Goal: Transaction & Acquisition: Purchase product/service

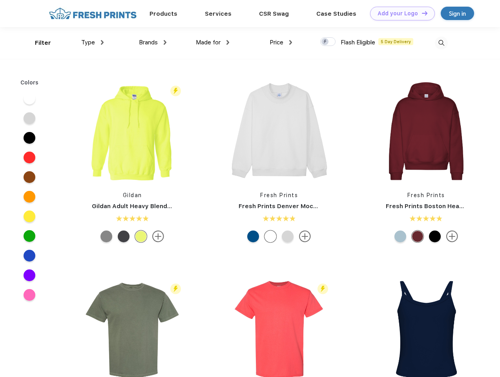
click at [399, 13] on link "Add your Logo Design Tool" at bounding box center [402, 14] width 65 height 14
click at [0, 0] on div "Design Tool" at bounding box center [0, 0] width 0 height 0
click at [421, 13] on link "Add your Logo Design Tool" at bounding box center [402, 14] width 65 height 14
click at [38, 43] on div "Filter" at bounding box center [43, 42] width 16 height 9
click at [93, 42] on span "Type" at bounding box center [88, 42] width 14 height 7
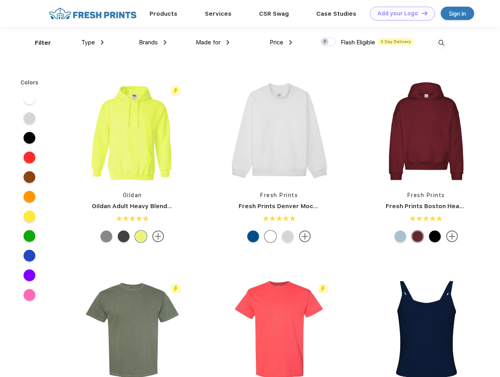
click at [153, 42] on span "Brands" at bounding box center [148, 42] width 19 height 7
click at [213, 42] on span "Made for" at bounding box center [208, 42] width 25 height 7
click at [281, 42] on span "Price" at bounding box center [276, 42] width 14 height 7
click at [328, 42] on div at bounding box center [327, 41] width 15 height 9
click at [325, 42] on input "checkbox" at bounding box center [322, 39] width 5 height 5
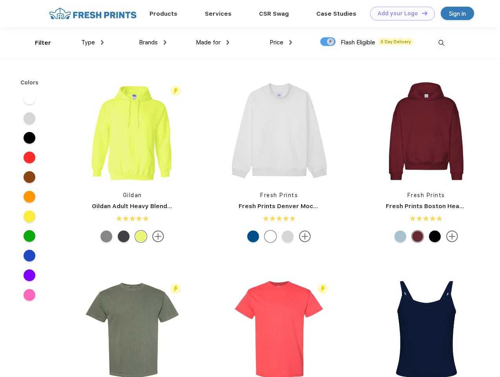
click at [441, 43] on img at bounding box center [441, 42] width 13 height 13
